Goal: Information Seeking & Learning: Learn about a topic

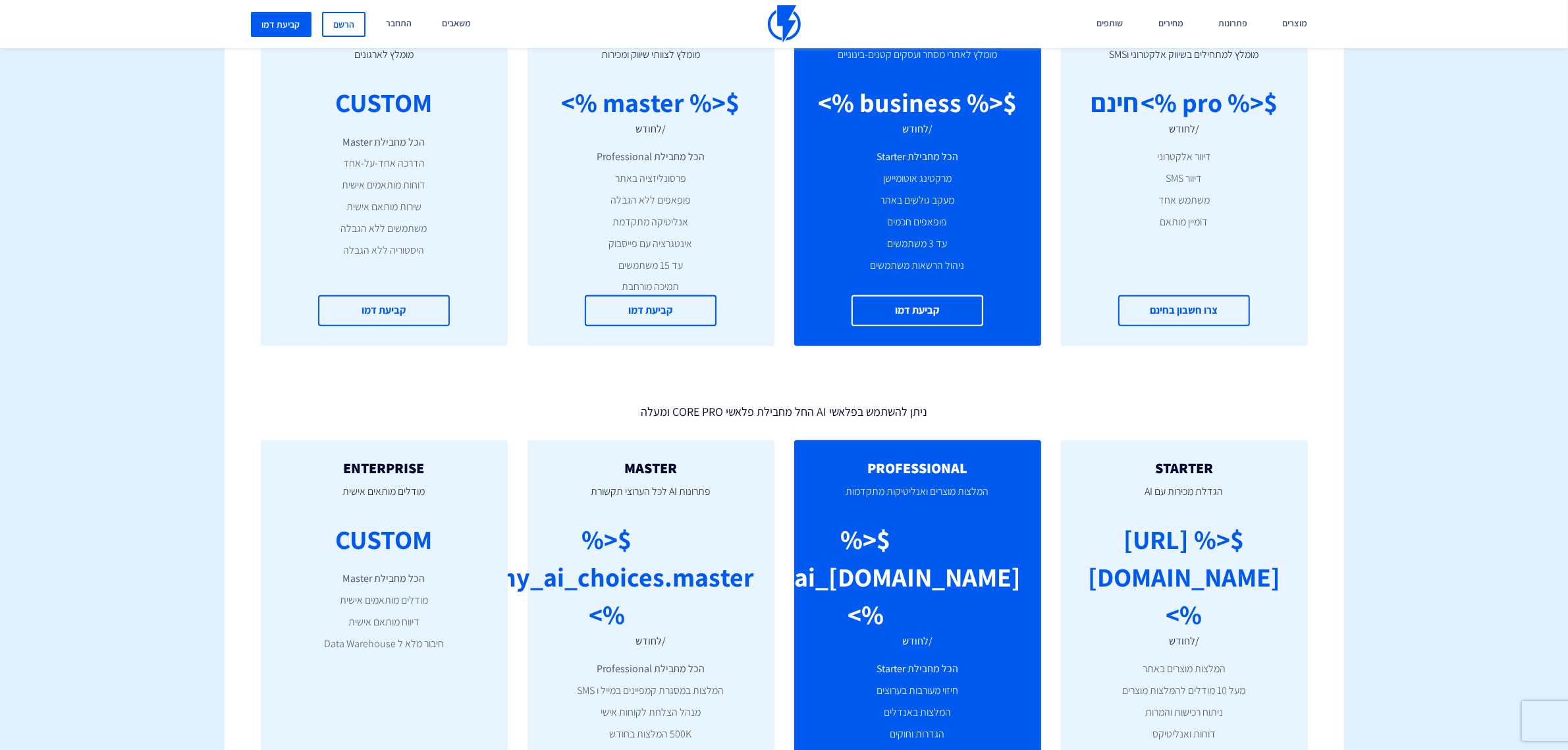
scroll to position [366, 0]
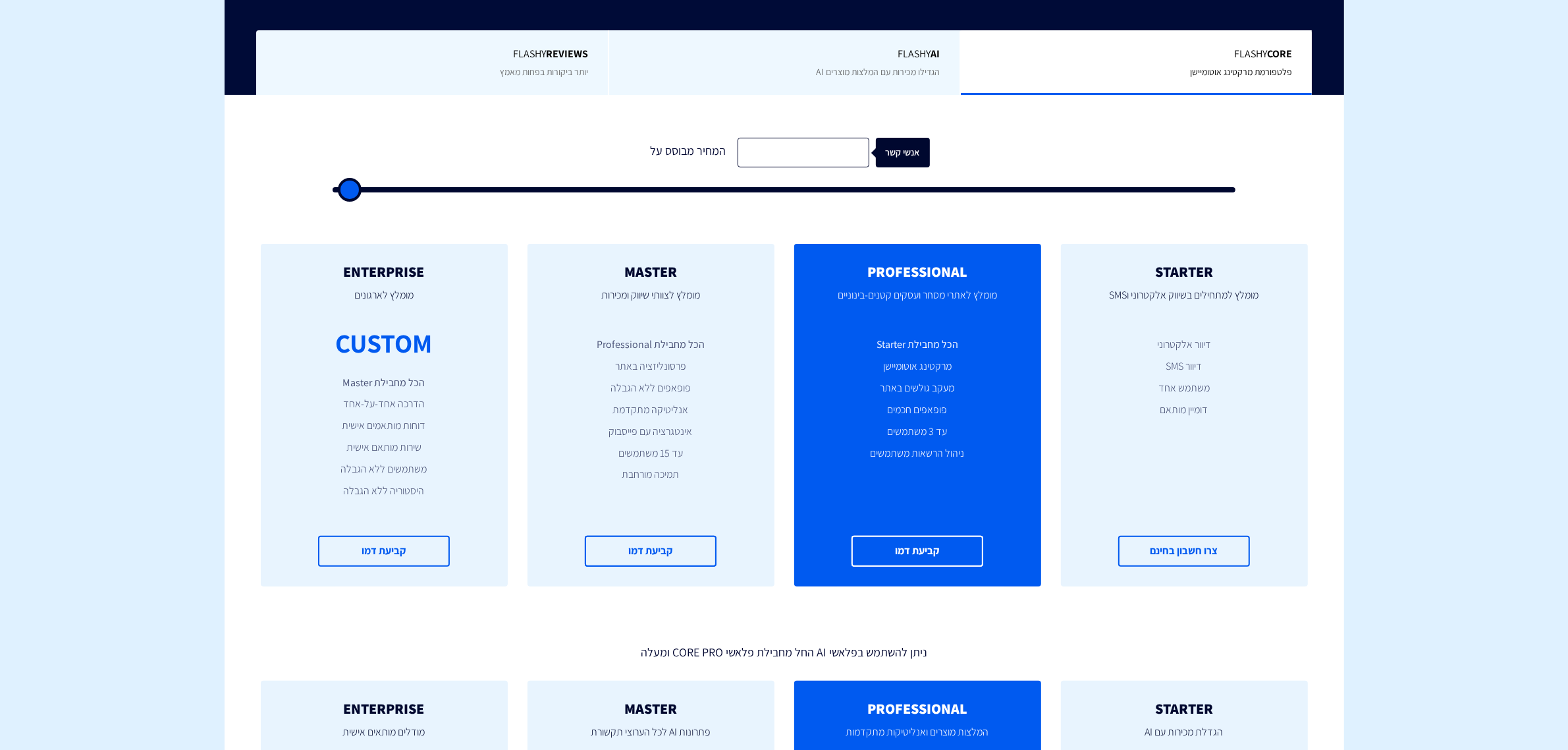
type input "500"
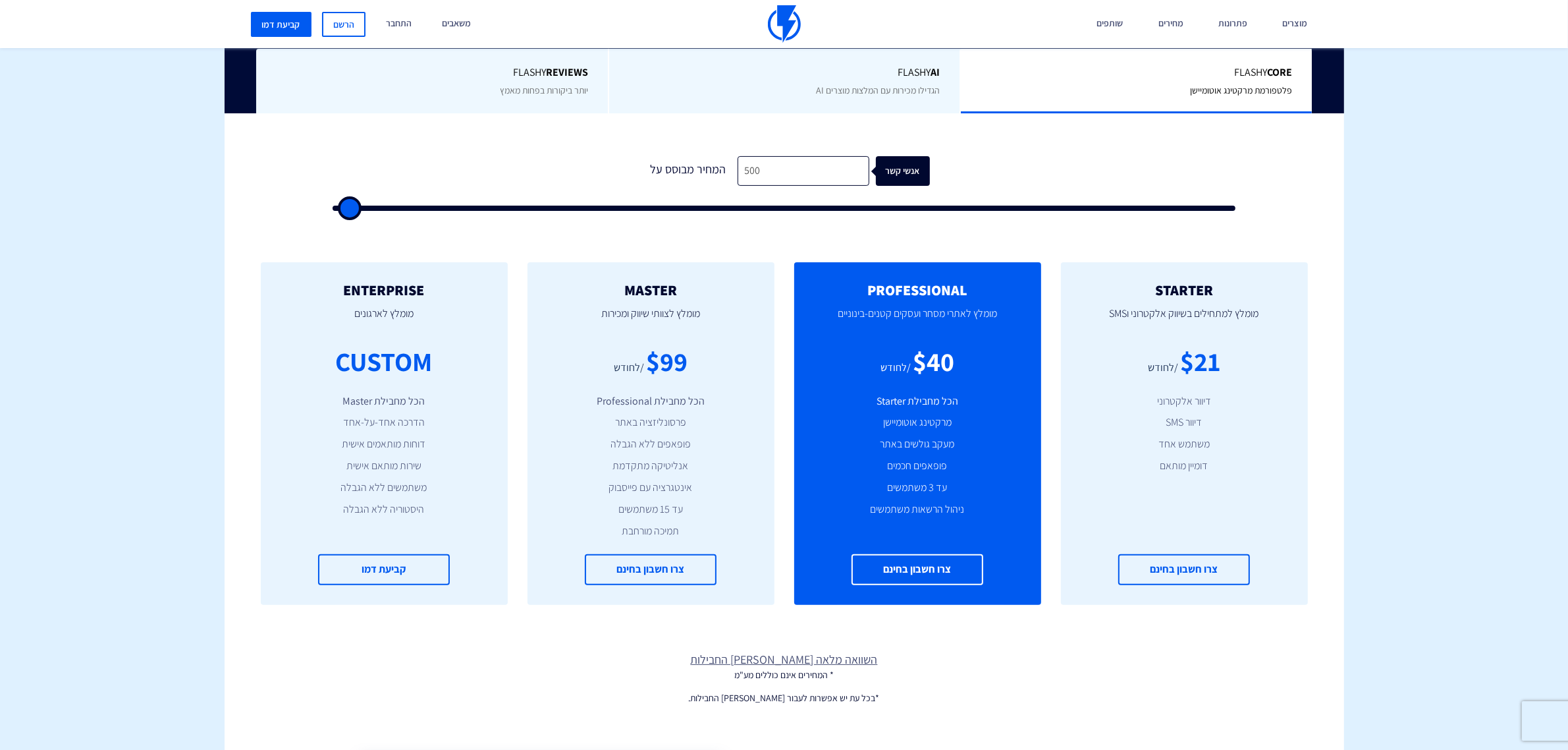
scroll to position [202, 0]
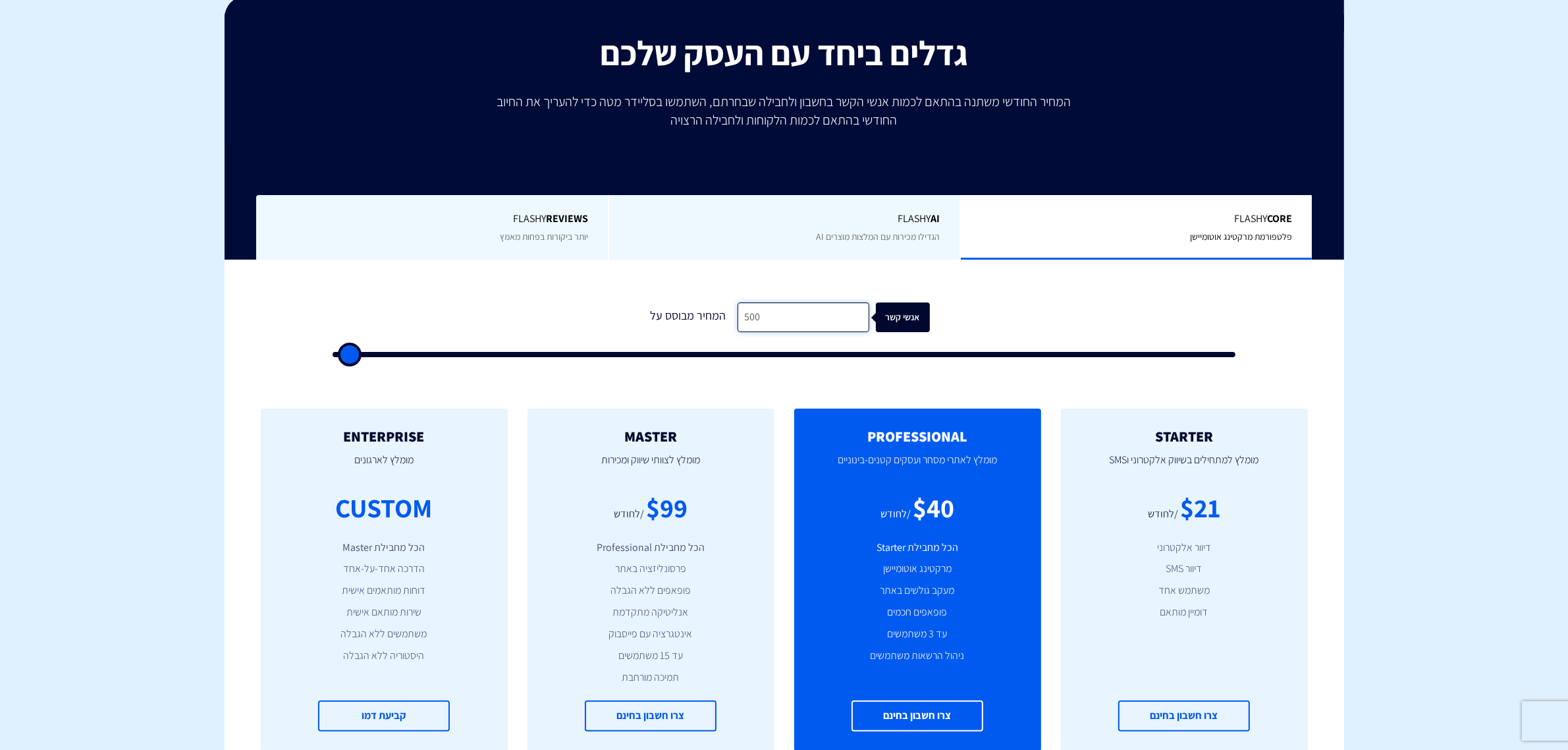
click at [808, 313] on input "500" at bounding box center [803, 317] width 132 height 29
type input "7"
type input "500"
type input "76"
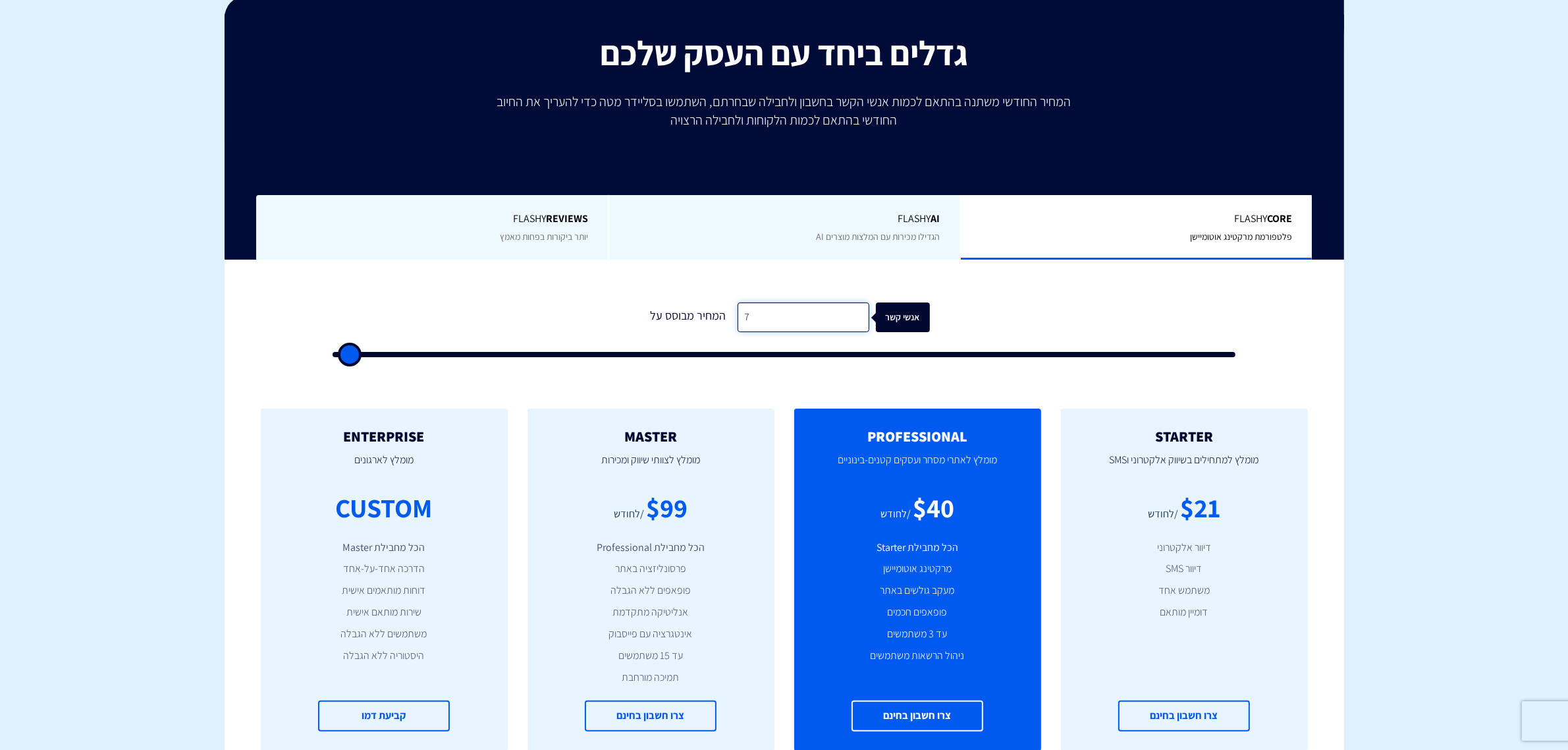
type input "500"
type input "760"
type input "1000"
type input "7,600"
type input "7500"
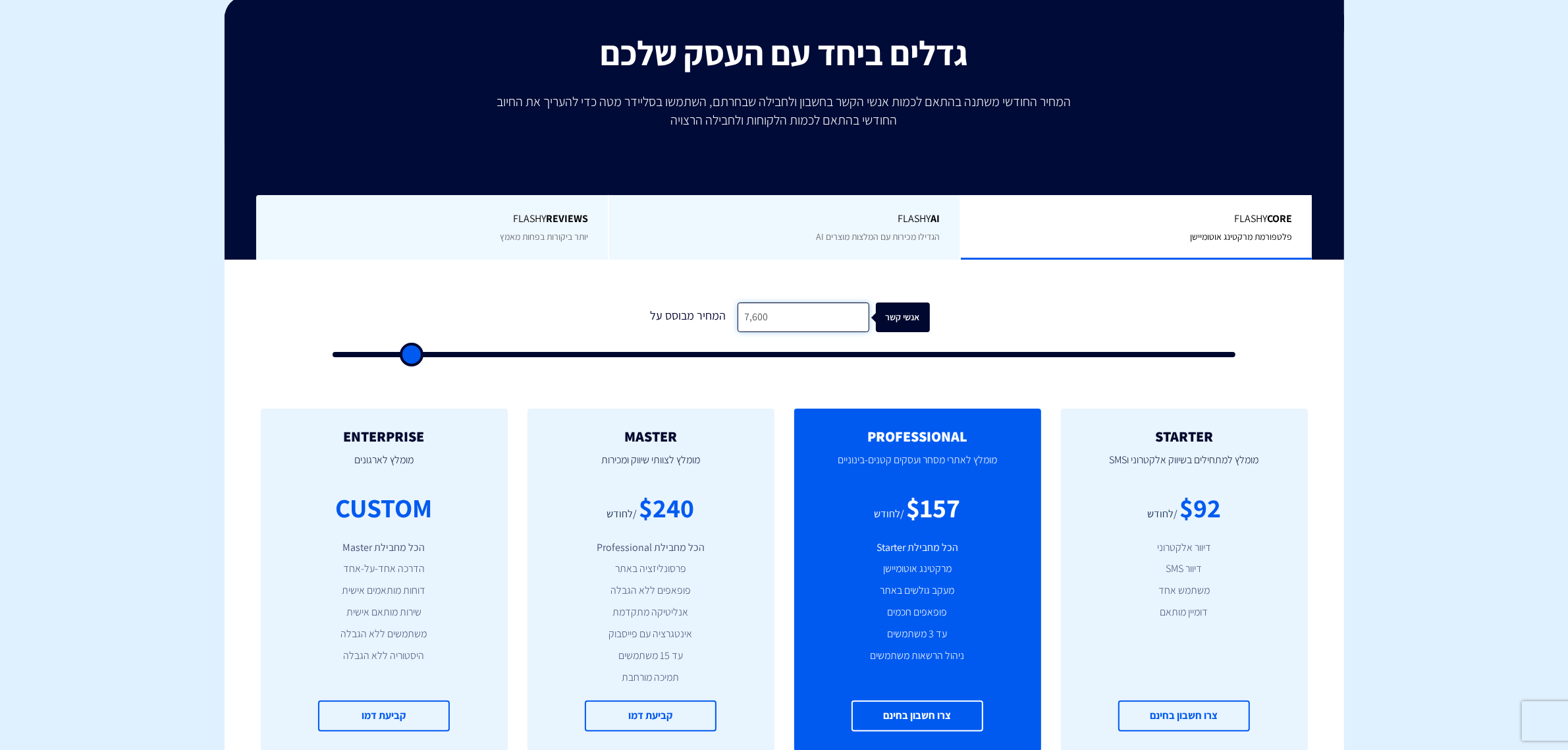
type input "76,000"
type input "76000"
type input "76,000"
